Goal: Find specific page/section: Find specific page/section

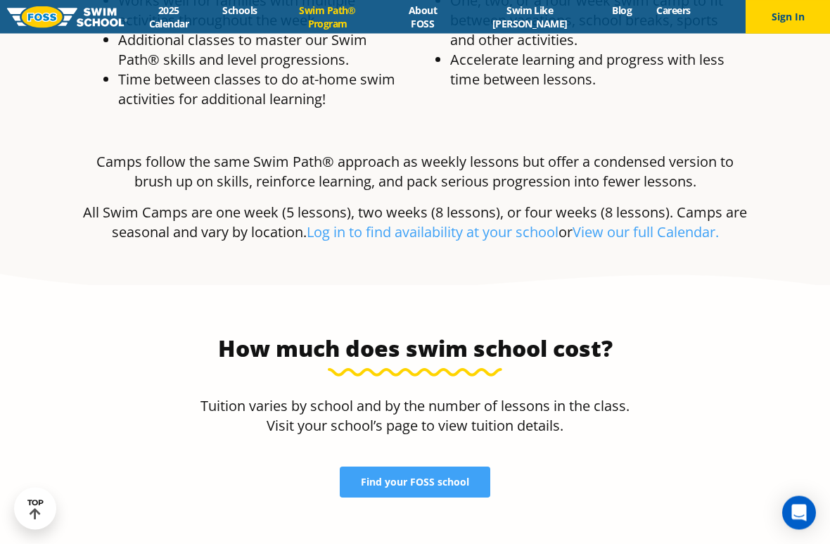
scroll to position [2723, 0]
click at [416, 477] on span "Find your FOSS school" at bounding box center [415, 482] width 108 height 10
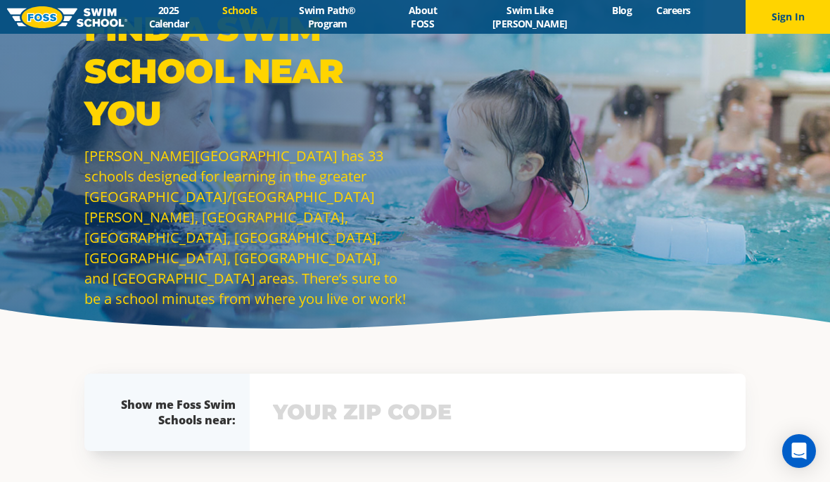
click at [390, 404] on input "text" at bounding box center [497, 412] width 457 height 41
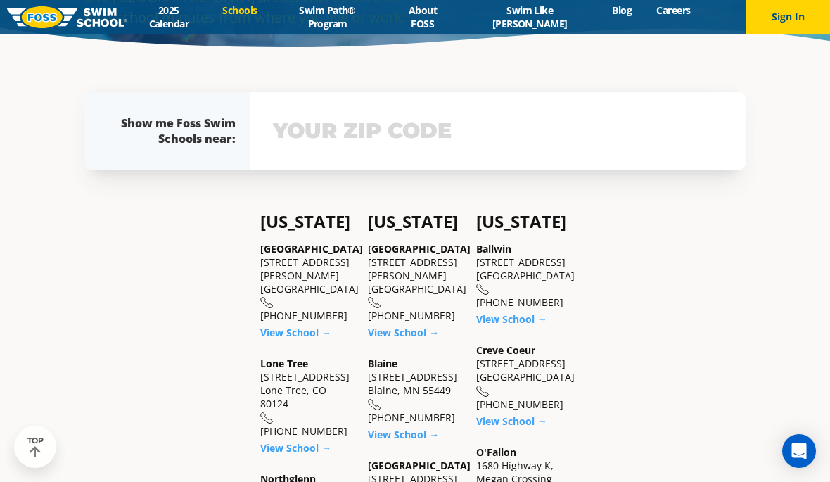
scroll to position [302, 0]
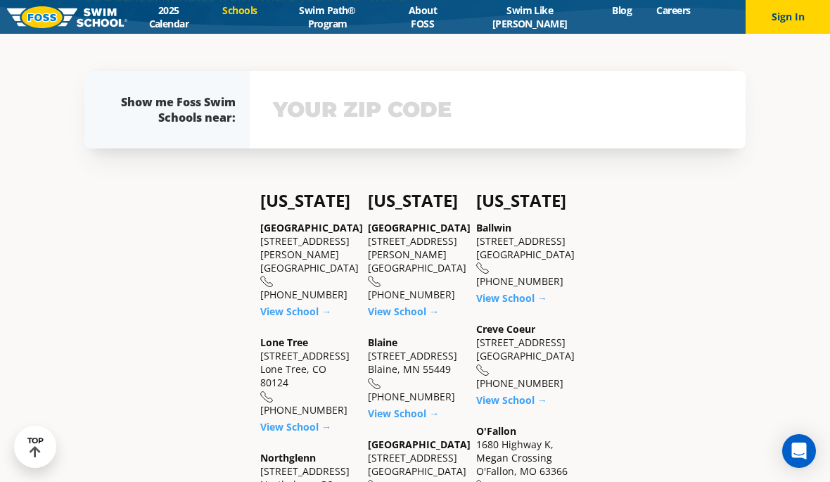
type input "80109"
click at [279, 318] on link "View School →" at bounding box center [295, 311] width 71 height 13
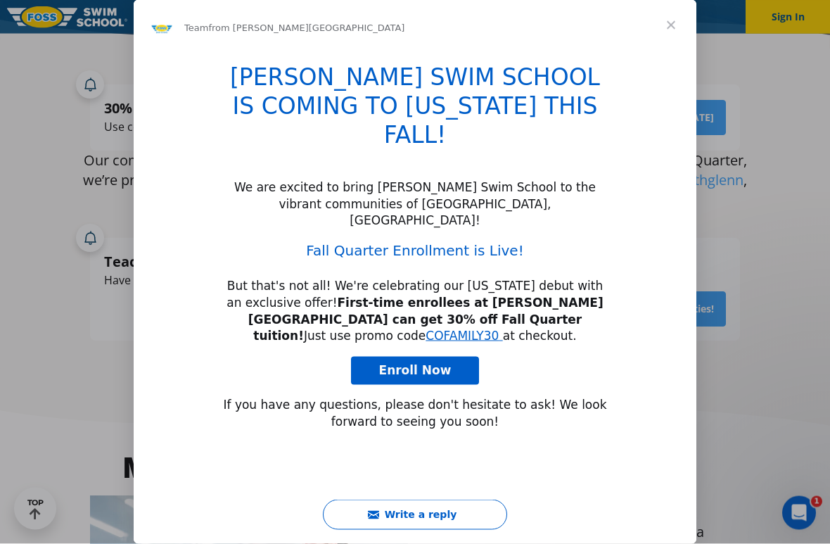
scroll to position [333, 0]
click at [677, 24] on span "Close" at bounding box center [671, 25] width 51 height 51
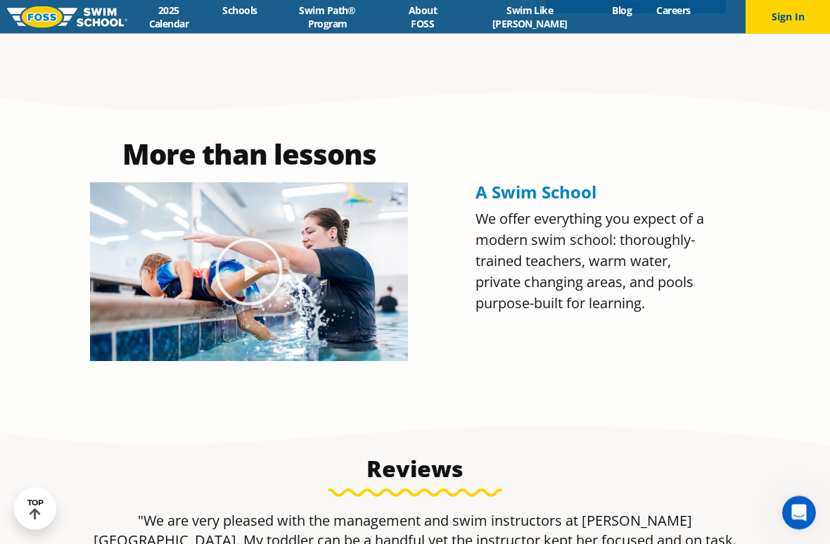
scroll to position [646, 0]
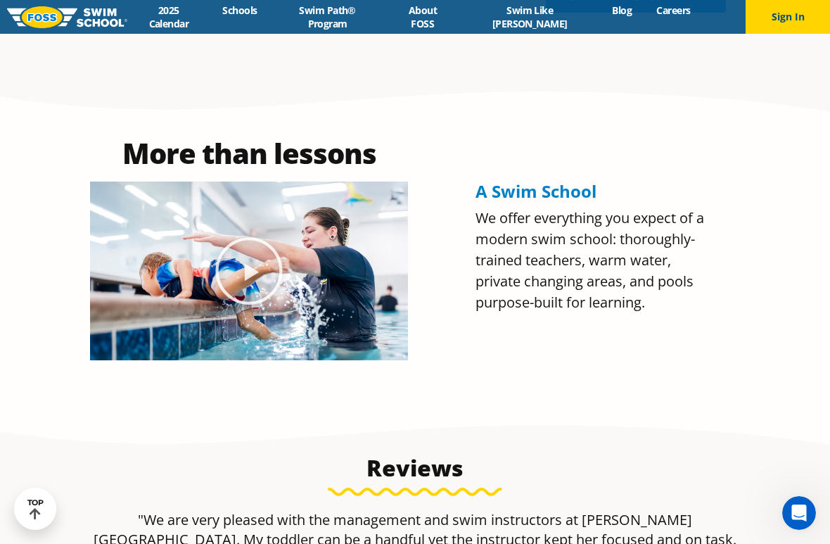
click at [244, 236] on icon "Play Video" at bounding box center [249, 271] width 70 height 70
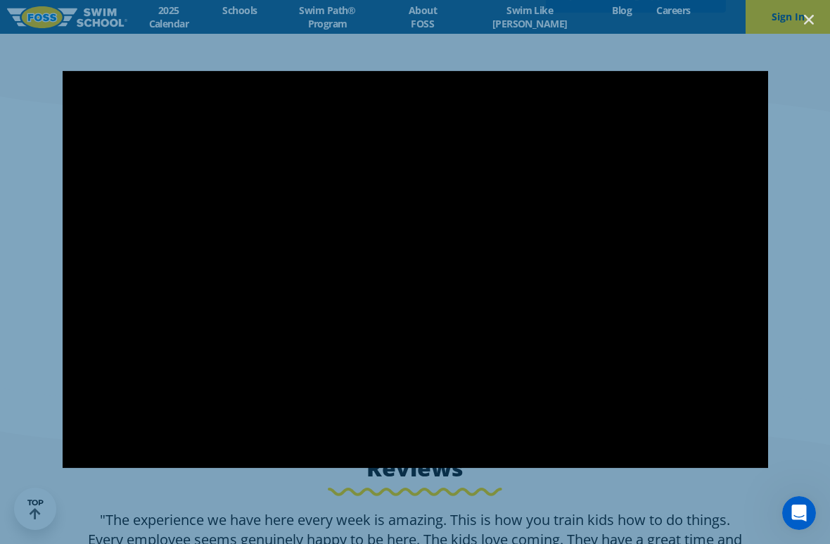
click at [34, 132] on div at bounding box center [415, 271] width 830 height 402
click at [810, 23] on icon "Close (Esc)" at bounding box center [809, 20] width 14 height 14
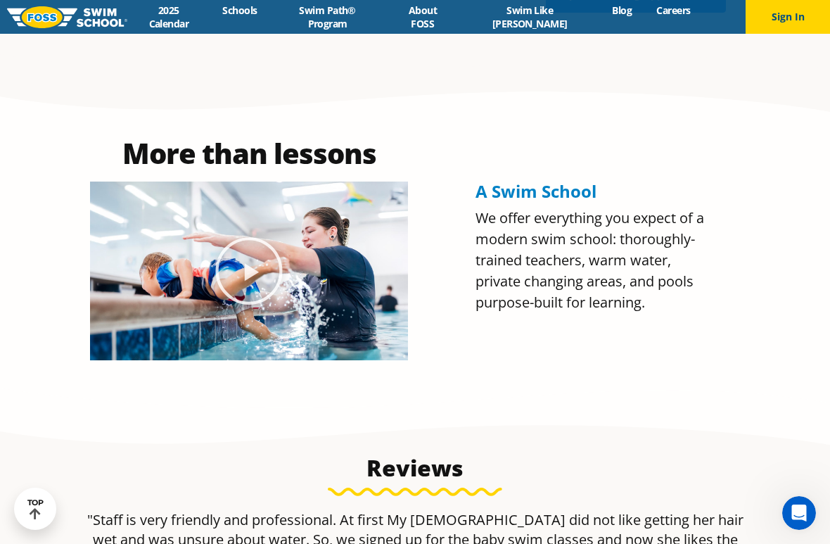
click at [194, 17] on link "2025 Calendar" at bounding box center [168, 17] width 83 height 27
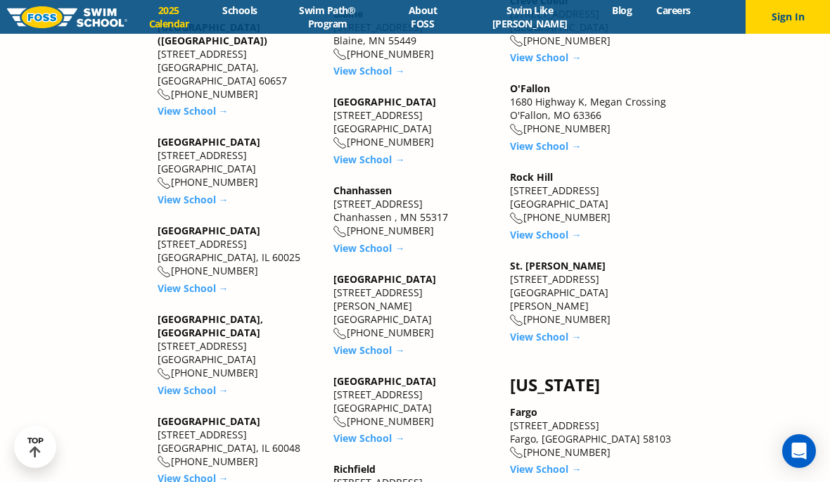
scroll to position [1864, 0]
